Goal: Book appointment/travel/reservation

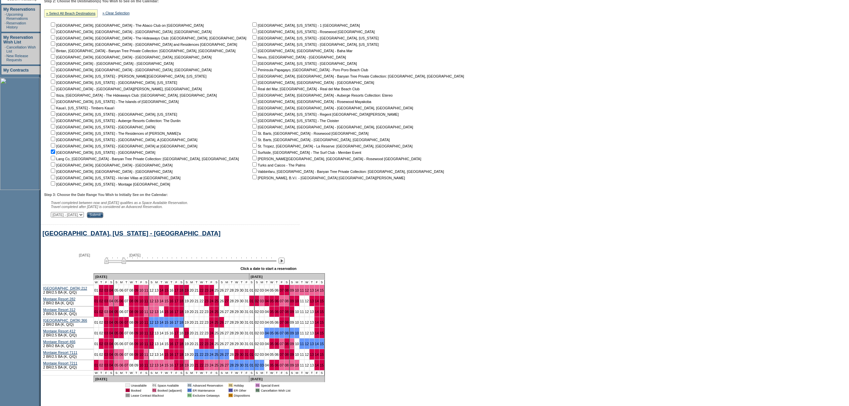
scroll to position [50, 0]
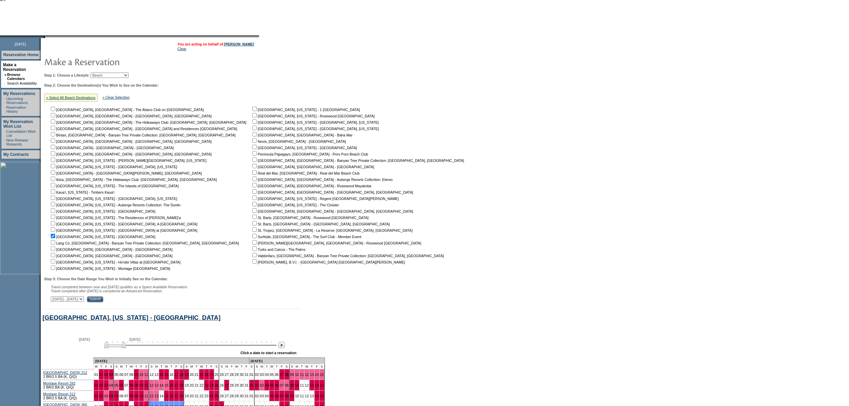
drag, startPoint x: 121, startPoint y: 72, endPoint x: 118, endPoint y: 75, distance: 3.8
click at [121, 73] on select "Beach Leisure Metropolitan Mountain OIAL for Adventure OIAL for Couples OIAL fo…" at bounding box center [110, 75] width 38 height 5
click at [102, 78] on select "Beach Leisure Metropolitan Mountain OIAL for Adventure OIAL for Couples OIAL fo…" at bounding box center [110, 75] width 38 height 5
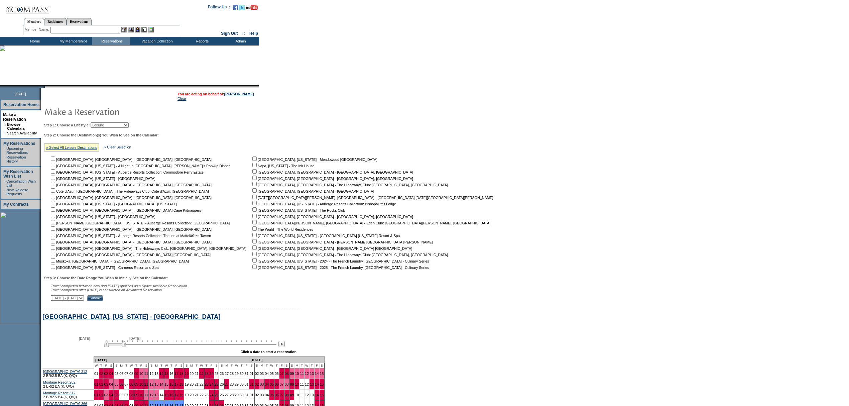
click at [118, 128] on td "Step 1: Choose a Lifestyle: Beach Leisure Metropolitan Mountain OIAL for Advent…" at bounding box center [269, 211] width 455 height 182
click at [121, 123] on select "Beach Leisure Metropolitan Mountain OIAL for Adventure OIAL for Couples OIAL fo…" at bounding box center [110, 124] width 38 height 5
select select "Metropolitan"
click at [102, 122] on select "Beach Leisure Metropolitan Mountain OIAL for Adventure OIAL for Couples OIAL fo…" at bounding box center [110, 124] width 38 height 5
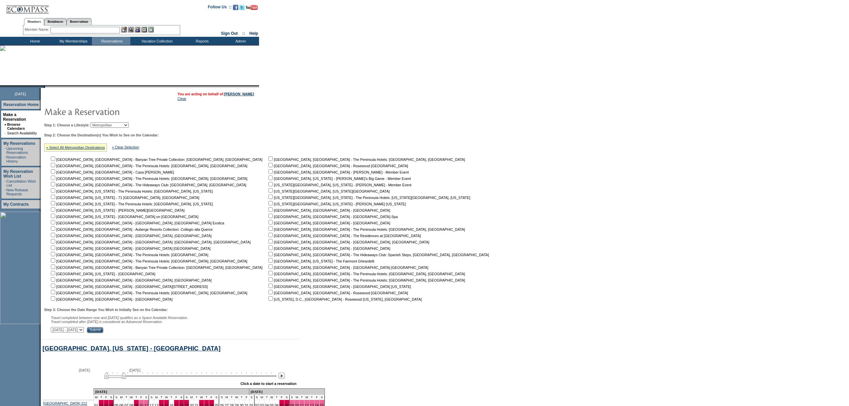
click at [55, 209] on input "checkbox" at bounding box center [53, 209] width 4 height 4
checkbox input "true"
click at [103, 332] on input "Submit" at bounding box center [95, 330] width 16 height 6
